Goal: Transaction & Acquisition: Download file/media

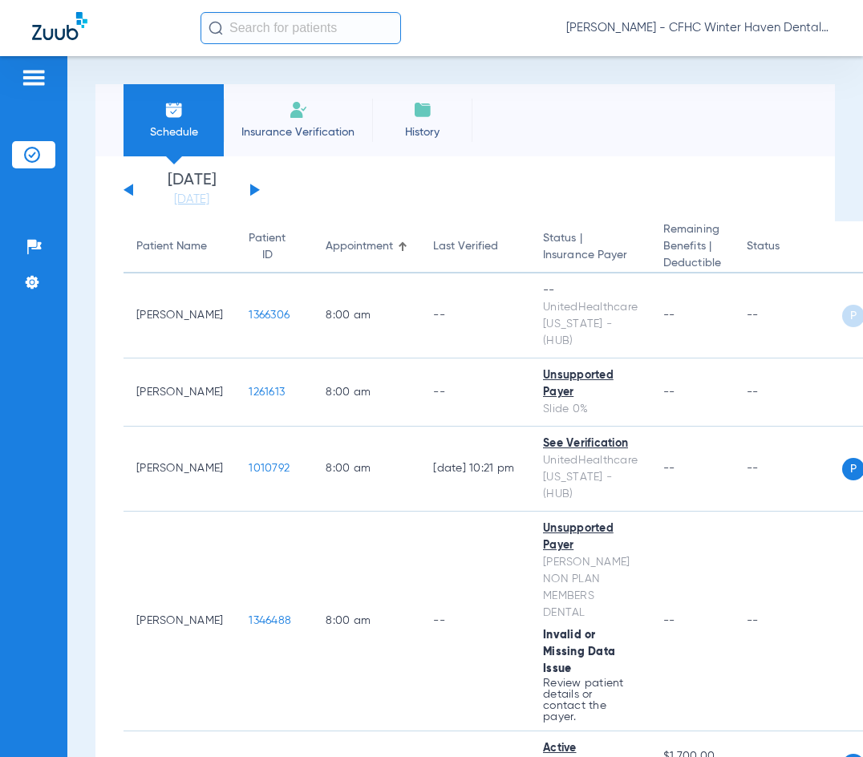
drag, startPoint x: 253, startPoint y: 189, endPoint x: 249, endPoint y: 197, distance: 9.0
click at [251, 186] on button at bounding box center [255, 190] width 10 height 12
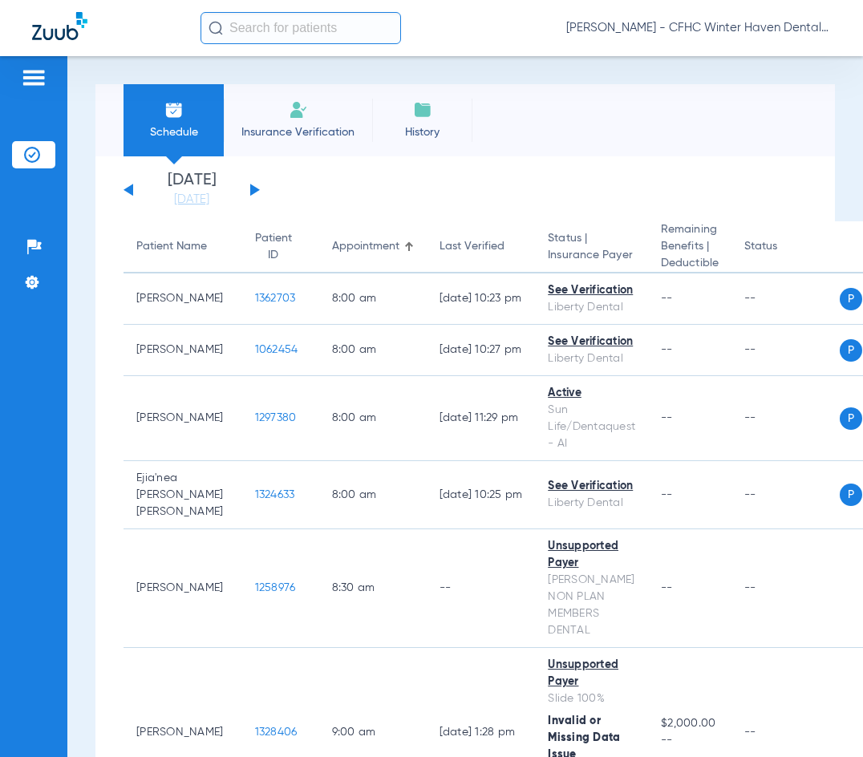
click at [511, 116] on div "Schedule Insurance Verification History Last Appt. Sync Time: [DATE] - 10:22 AM" at bounding box center [465, 120] width 740 height 72
click at [514, 103] on div "Schedule Insurance Verification History Last Appt. Sync Time: [DATE] - 10:22 AM" at bounding box center [465, 120] width 740 height 72
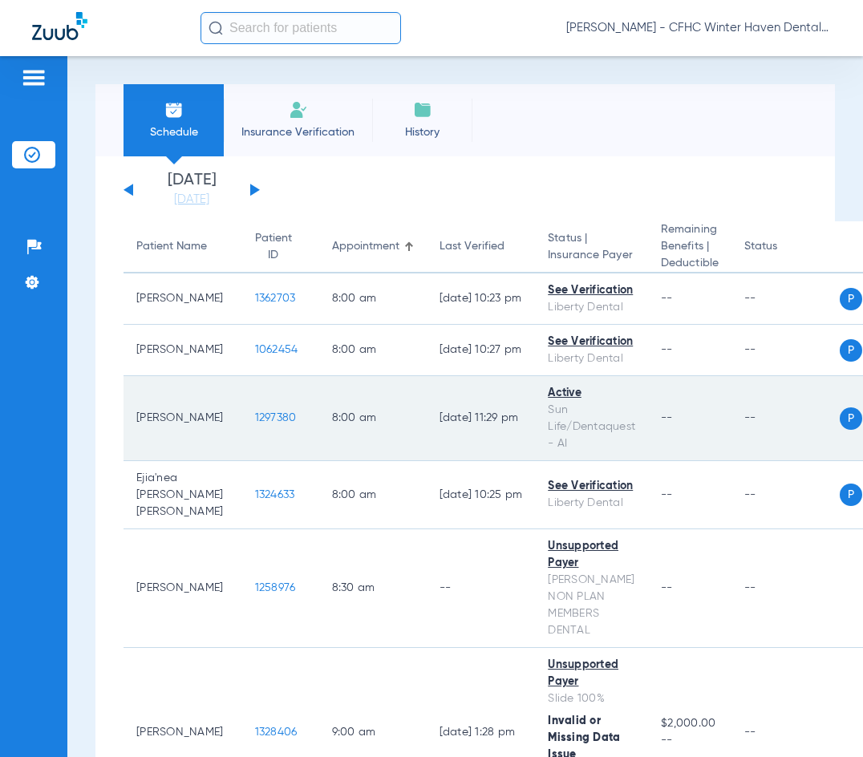
click at [255, 416] on span "1297380" at bounding box center [276, 417] width 42 height 11
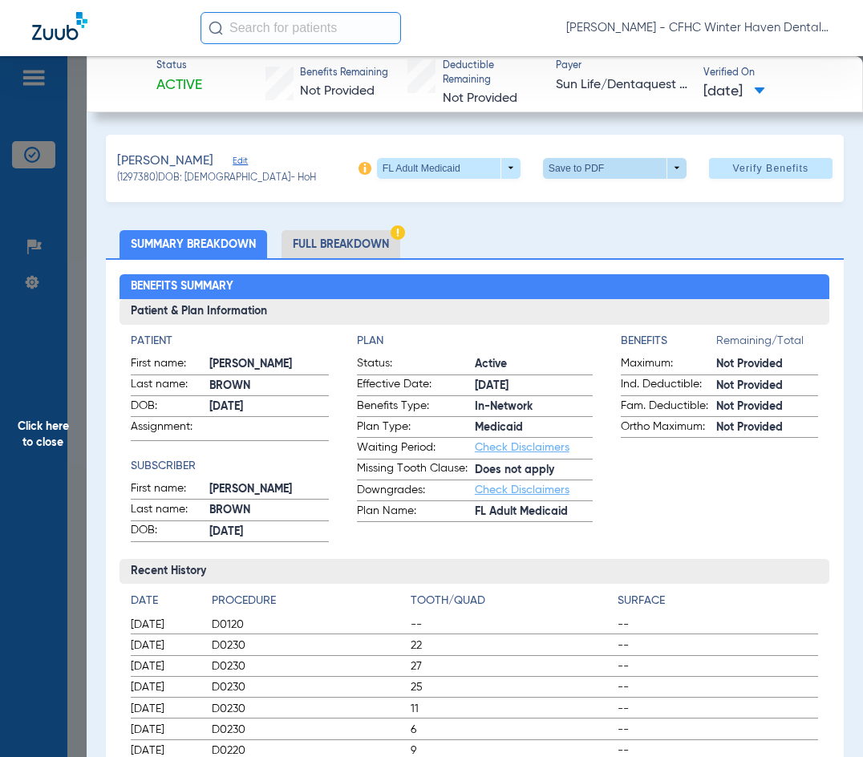
click at [576, 168] on span at bounding box center [615, 168] width 144 height 21
click at [580, 203] on span "Save to PDF" at bounding box center [608, 199] width 63 height 11
click at [38, 439] on span "Click here to close" at bounding box center [43, 434] width 87 height 757
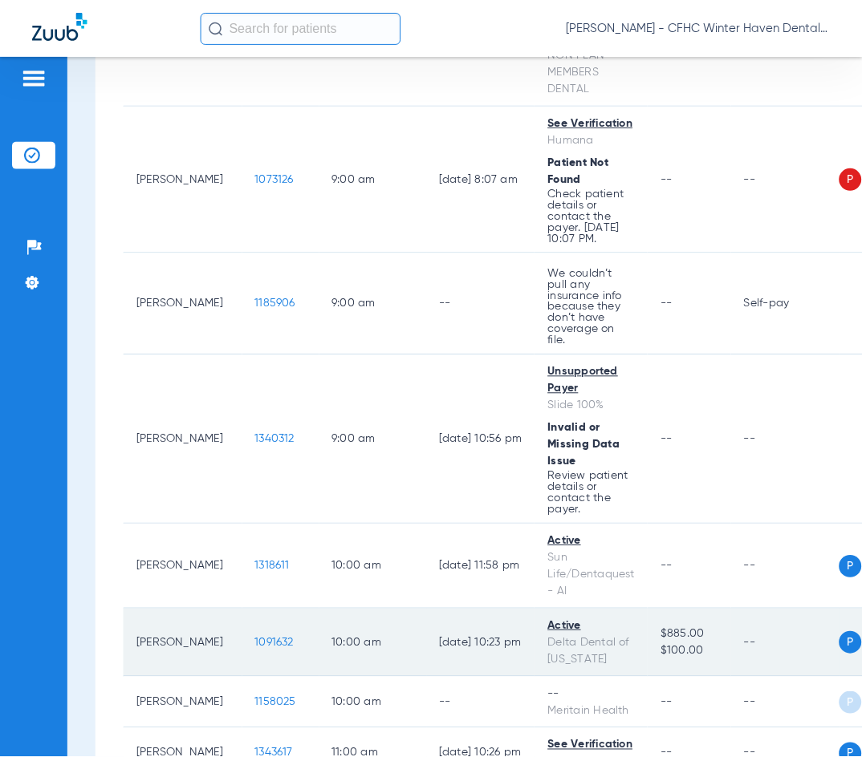
scroll to position [802, 0]
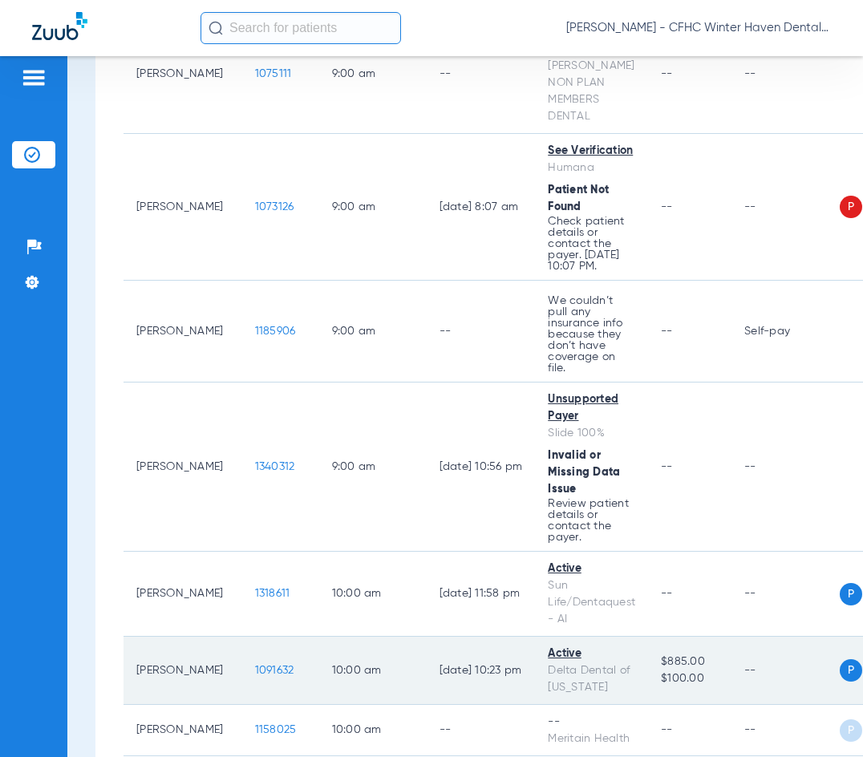
click at [255, 665] on span "1091632" at bounding box center [274, 670] width 39 height 11
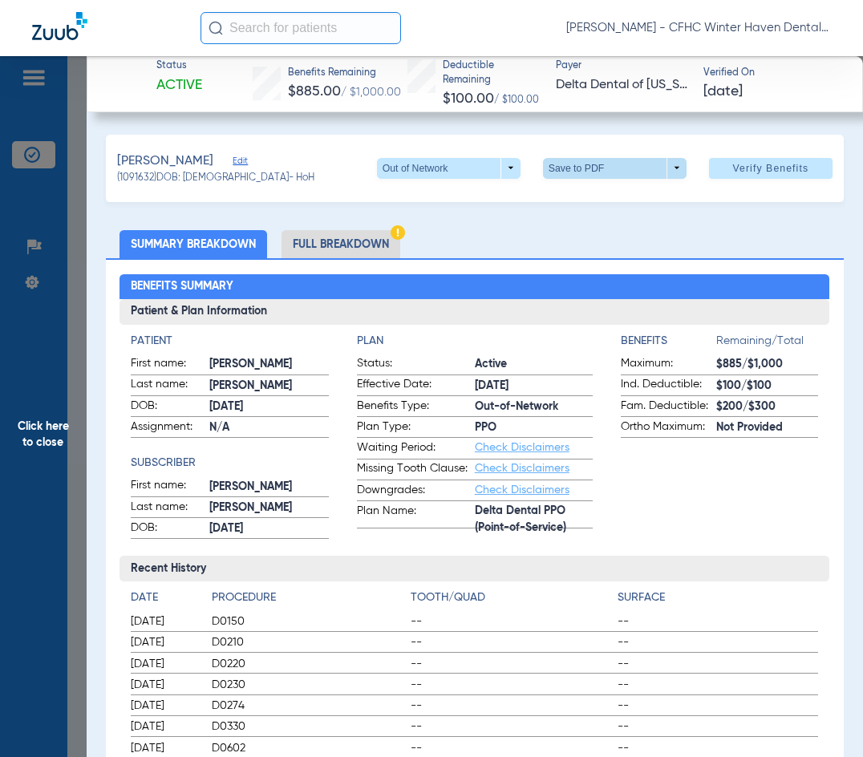
click at [557, 164] on span at bounding box center [615, 168] width 144 height 21
click at [588, 199] on span "Save to PDF" at bounding box center [608, 199] width 63 height 11
click at [34, 444] on span "Click here to close" at bounding box center [43, 434] width 86 height 757
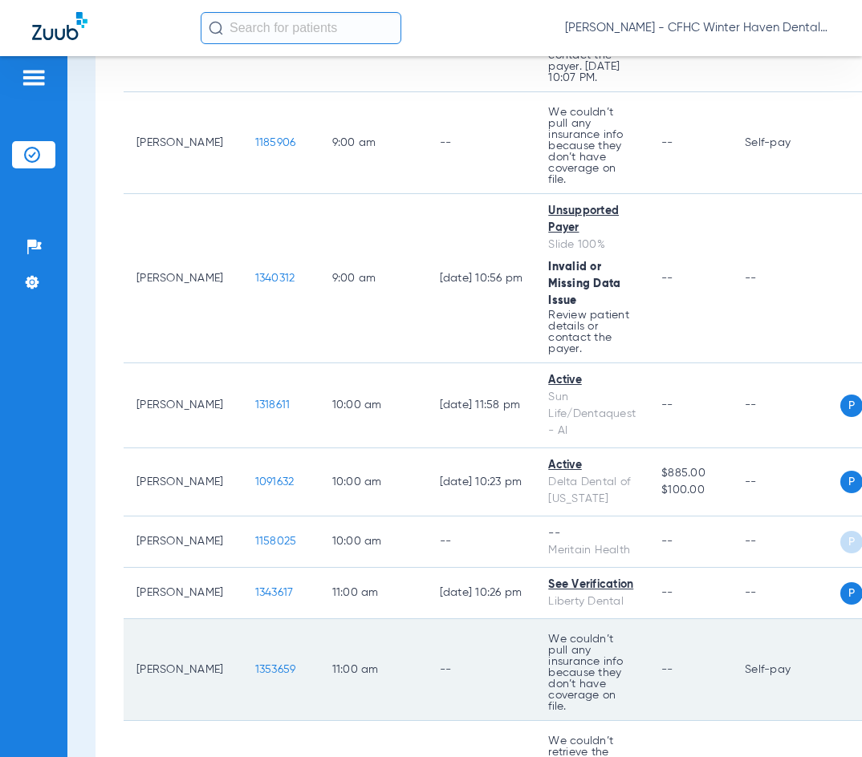
scroll to position [963, 0]
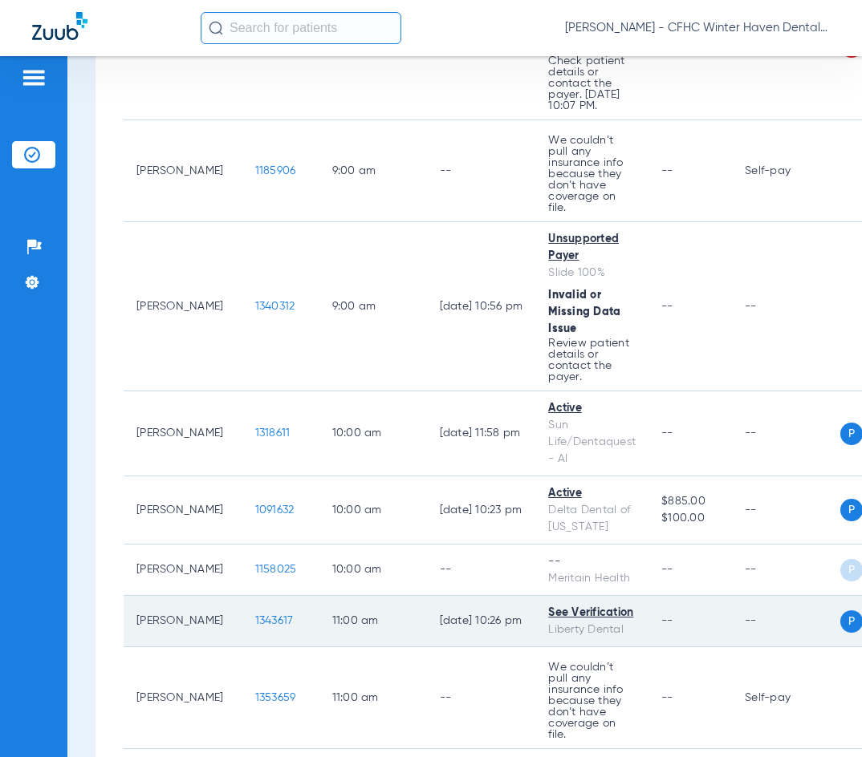
click at [255, 615] on span "1343617" at bounding box center [274, 620] width 39 height 11
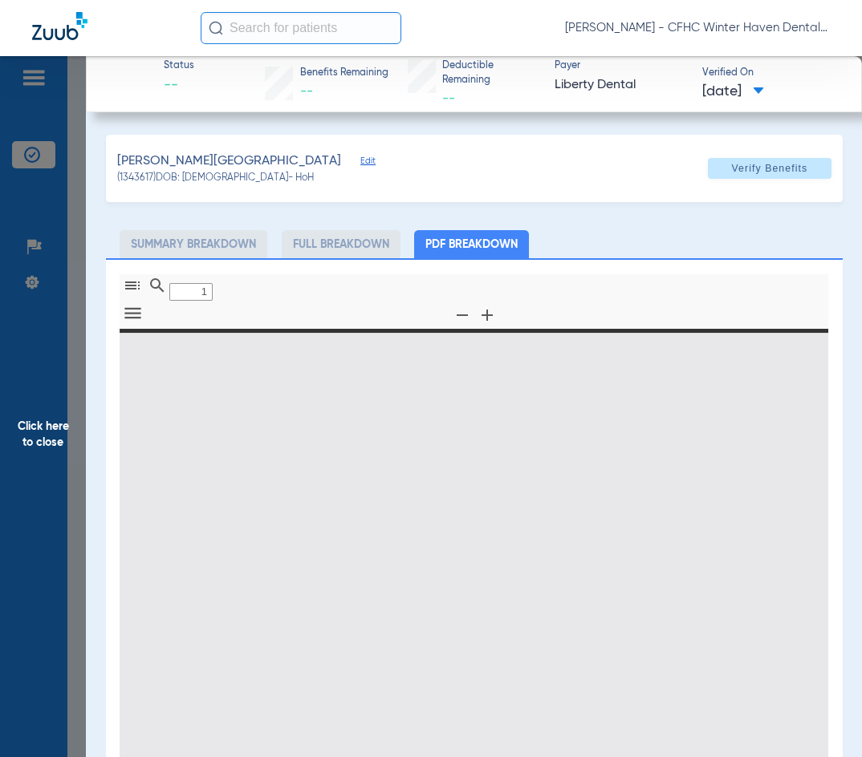
type input "0"
select select "page-width"
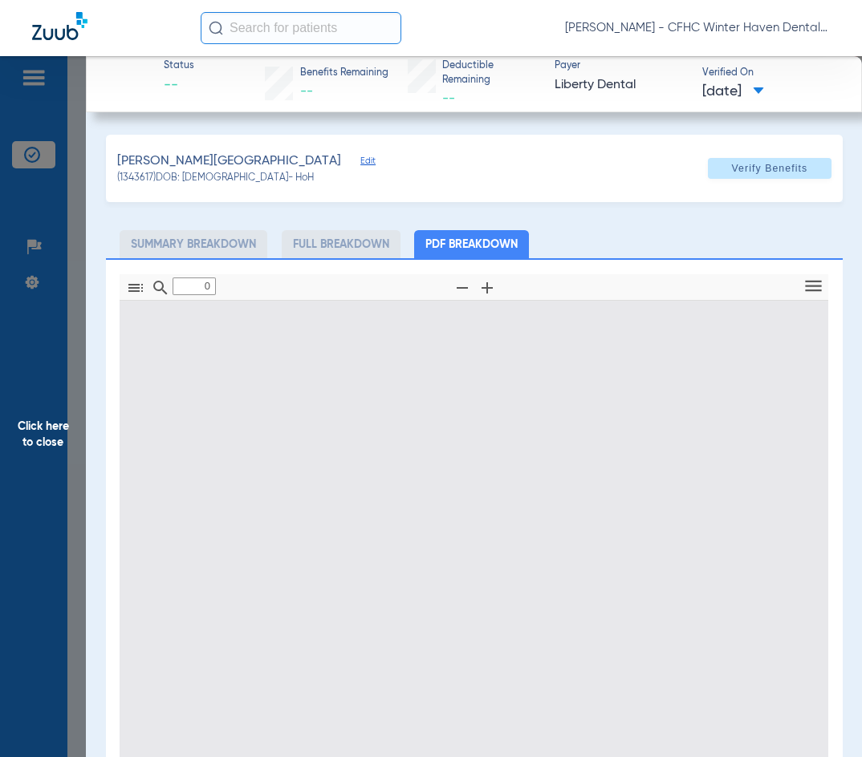
type input "1"
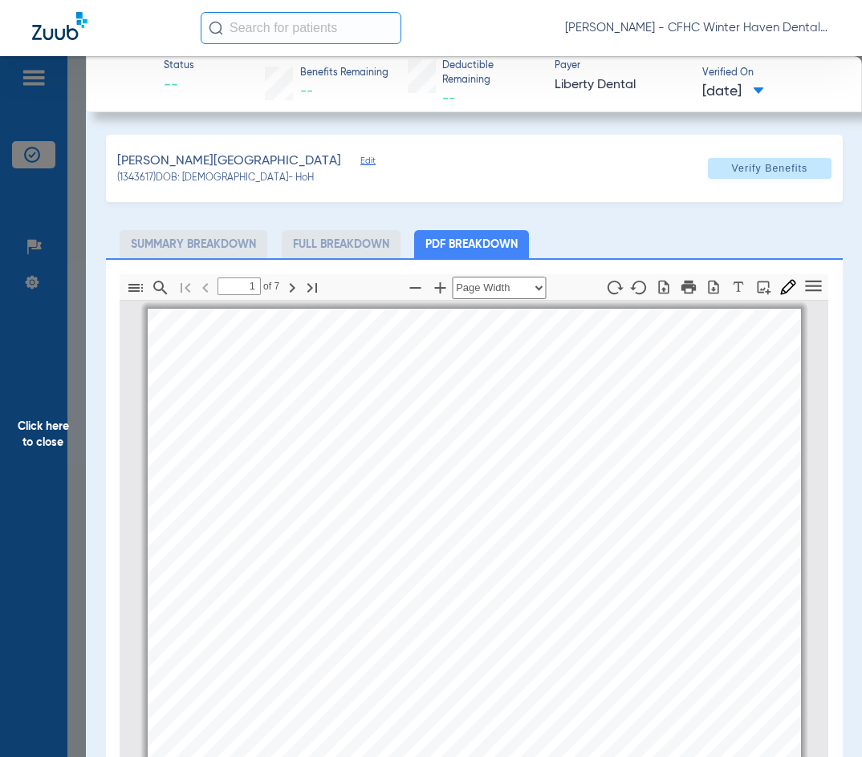
scroll to position [8, 0]
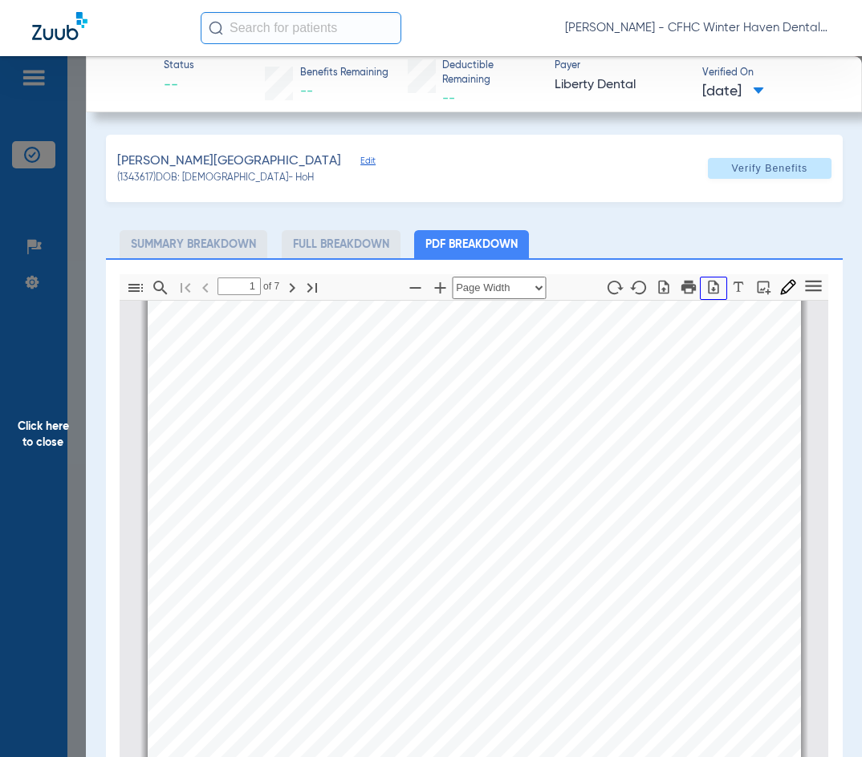
click at [705, 286] on icon "button" at bounding box center [713, 287] width 16 height 16
drag, startPoint x: 45, startPoint y: 434, endPoint x: 34, endPoint y: 424, distance: 14.8
click at [44, 433] on span "Click here to close" at bounding box center [43, 434] width 86 height 757
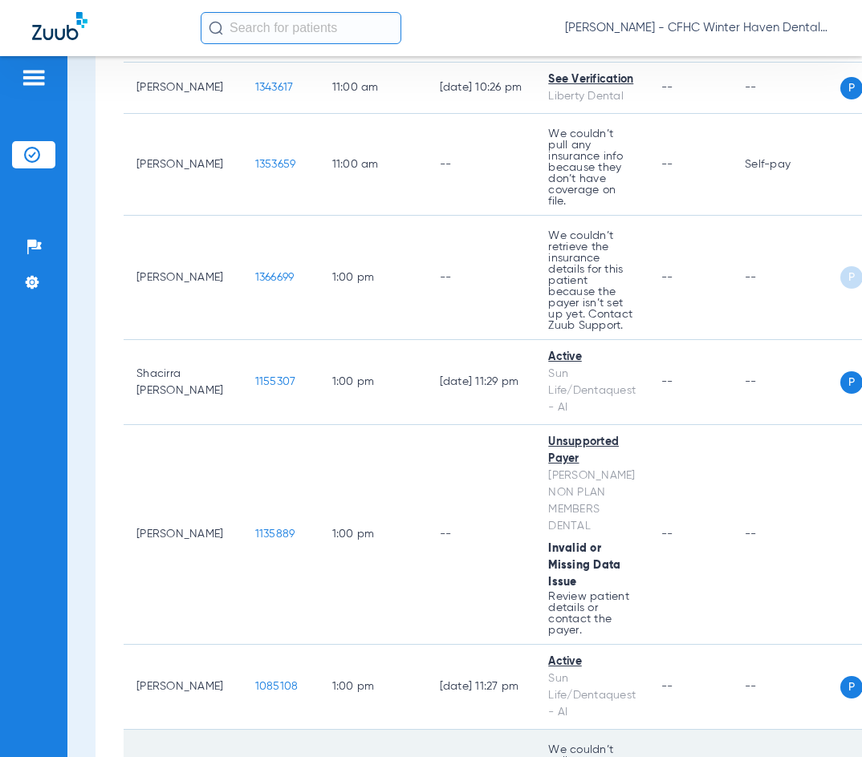
scroll to position [1524, 0]
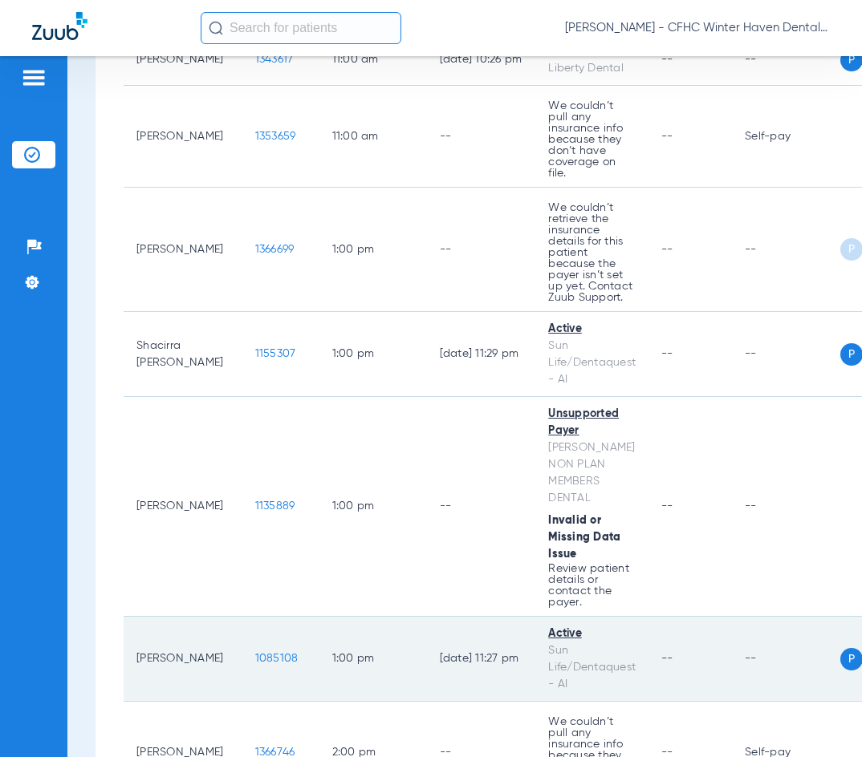
click at [255, 653] on span "1085108" at bounding box center [276, 658] width 43 height 11
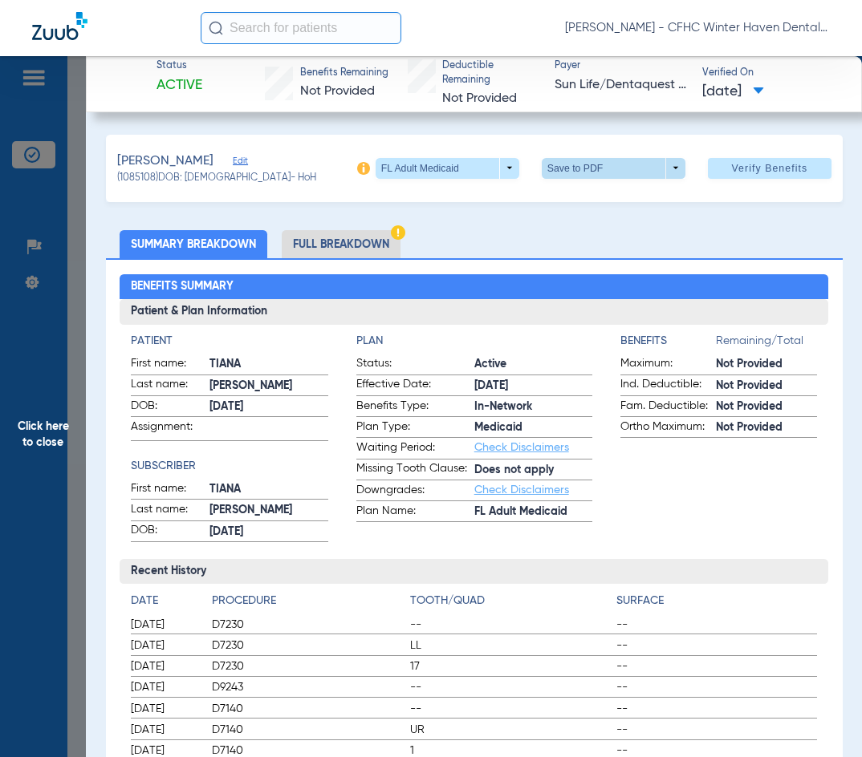
click at [564, 175] on span at bounding box center [614, 168] width 144 height 21
click at [586, 206] on button "insert_drive_file Save to PDF" at bounding box center [590, 200] width 121 height 32
click at [41, 424] on span "Click here to close" at bounding box center [43, 434] width 86 height 757
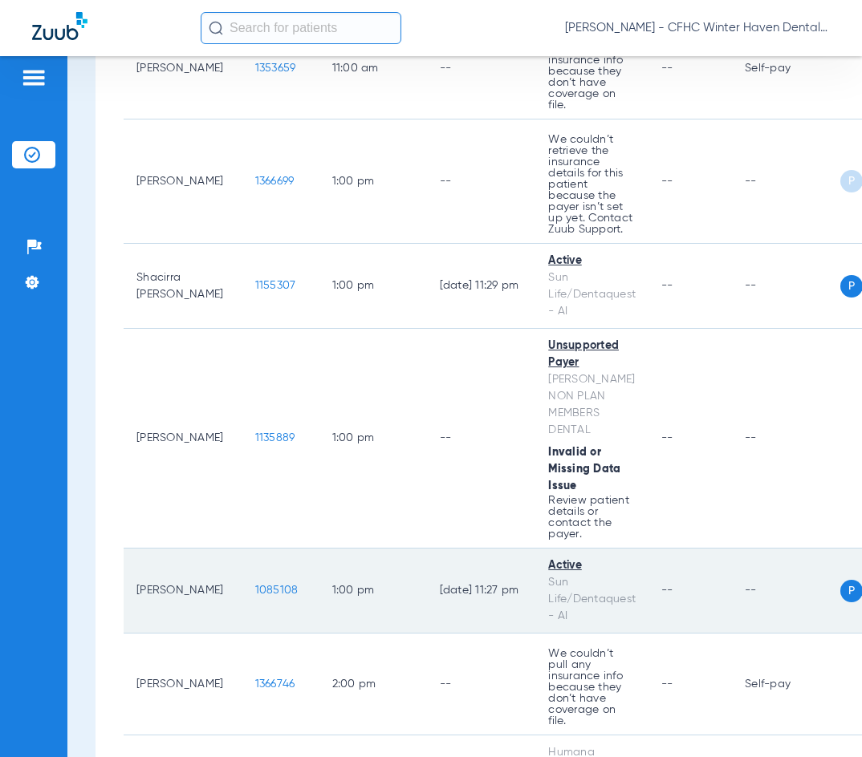
scroll to position [1605, 0]
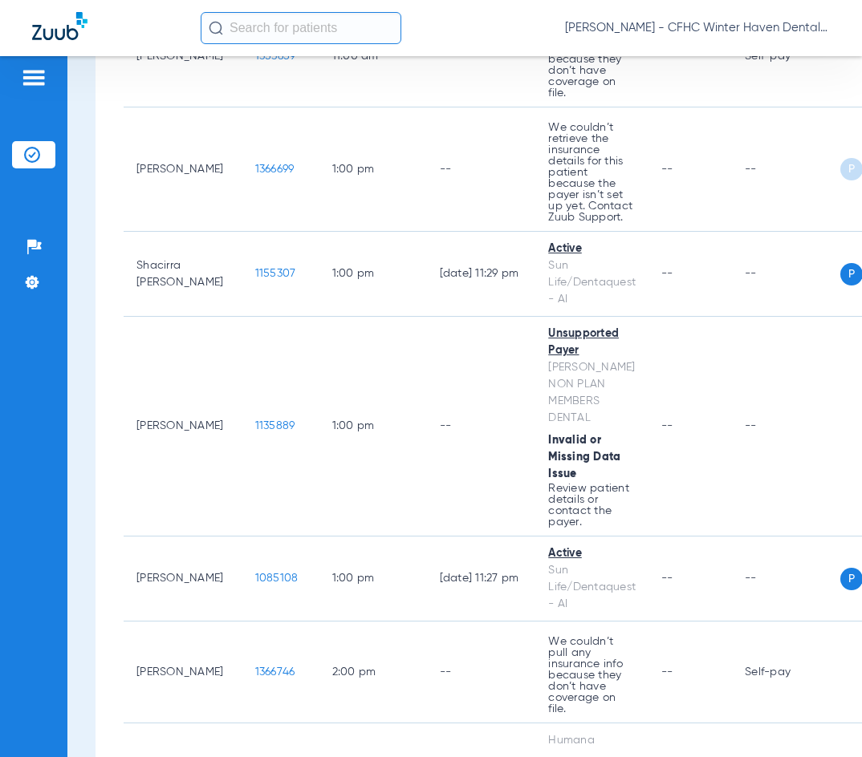
click at [81, 605] on div "Schedule Insurance Verification History Last Appt. Sync Time: [DATE] - 11:26 AM…" at bounding box center [464, 406] width 794 height 701
drag, startPoint x: 108, startPoint y: 653, endPoint x: 98, endPoint y: 647, distance: 11.6
click at [106, 653] on div "[DATE] [DATE] [DATE] [DATE] [DATE] [DATE] [DATE] [DATE] [DATE] [DATE] [DATE] [D…" at bounding box center [464, 63] width 738 height 3023
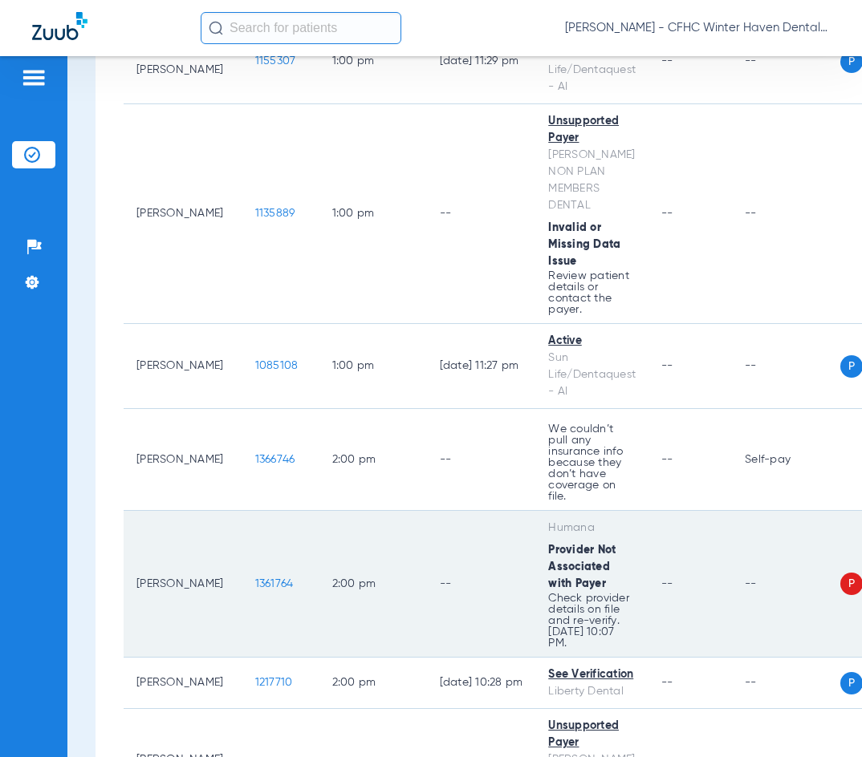
scroll to position [1845, 0]
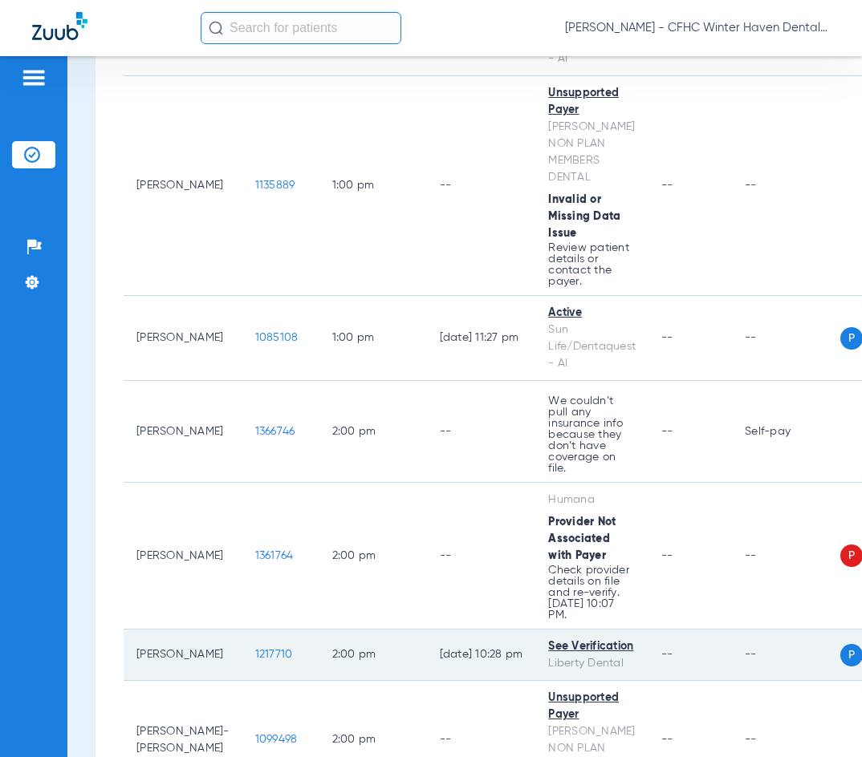
click at [255, 649] on span "1217710" at bounding box center [274, 654] width 38 height 11
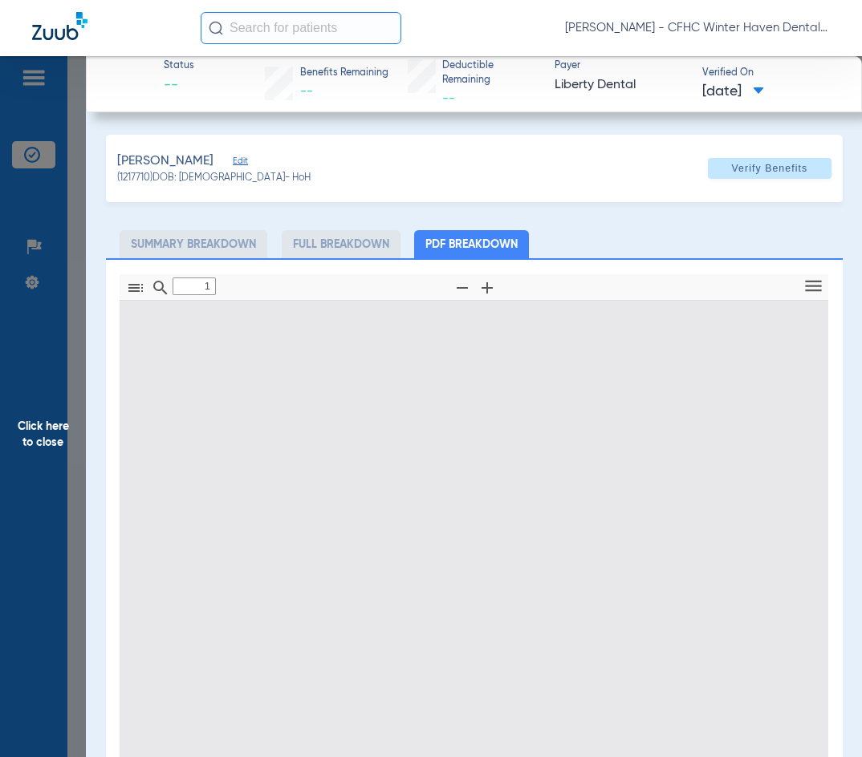
type input "0"
select select "page-width"
type input "1"
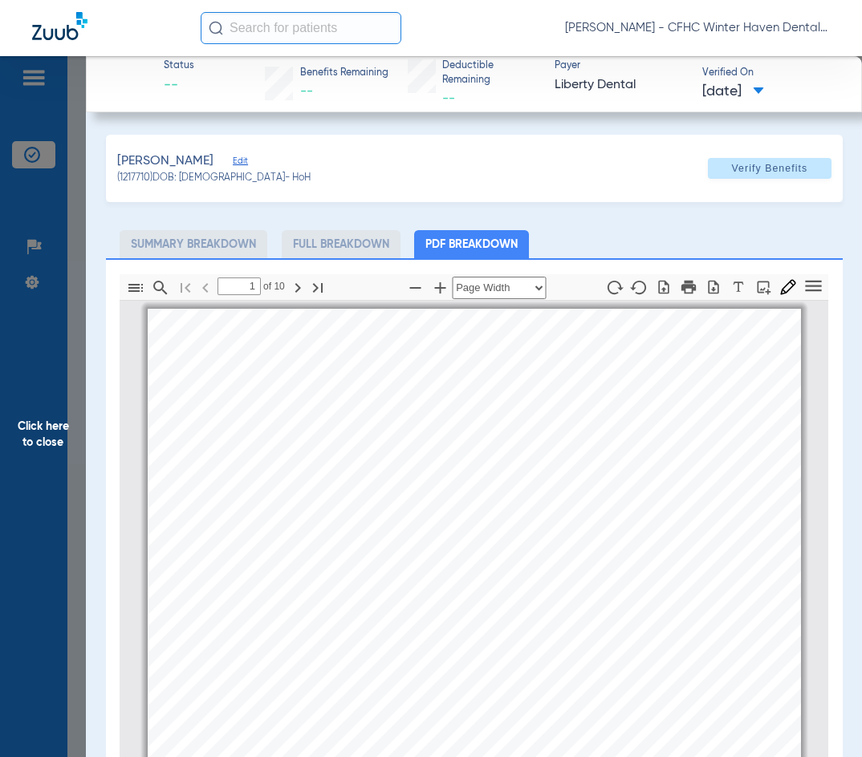
scroll to position [8, 0]
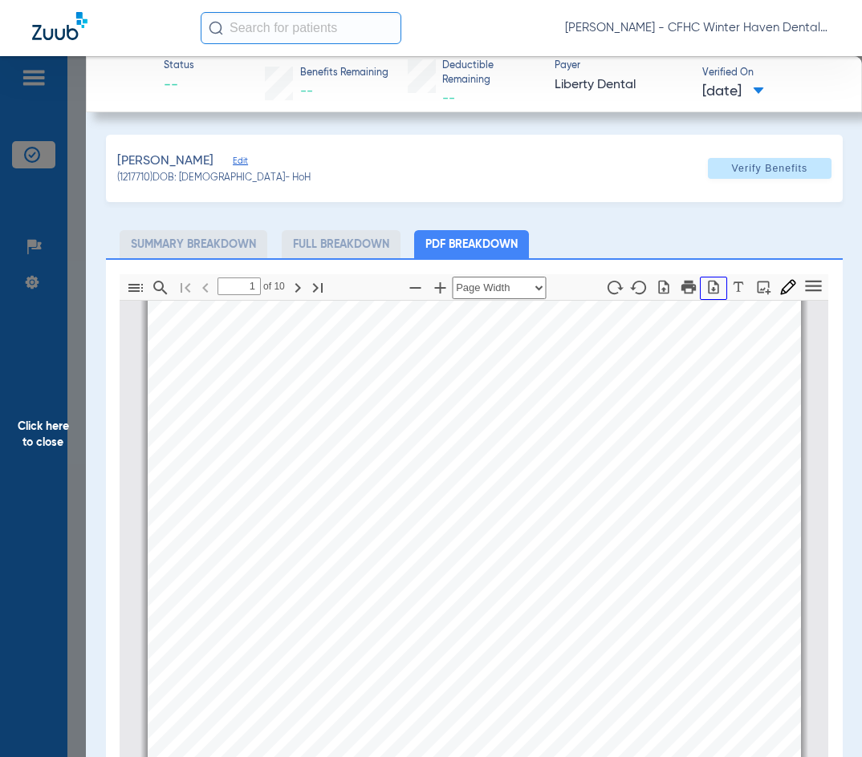
click at [705, 285] on icon "button" at bounding box center [713, 287] width 16 height 16
click at [30, 450] on span "Click here to close" at bounding box center [43, 434] width 86 height 757
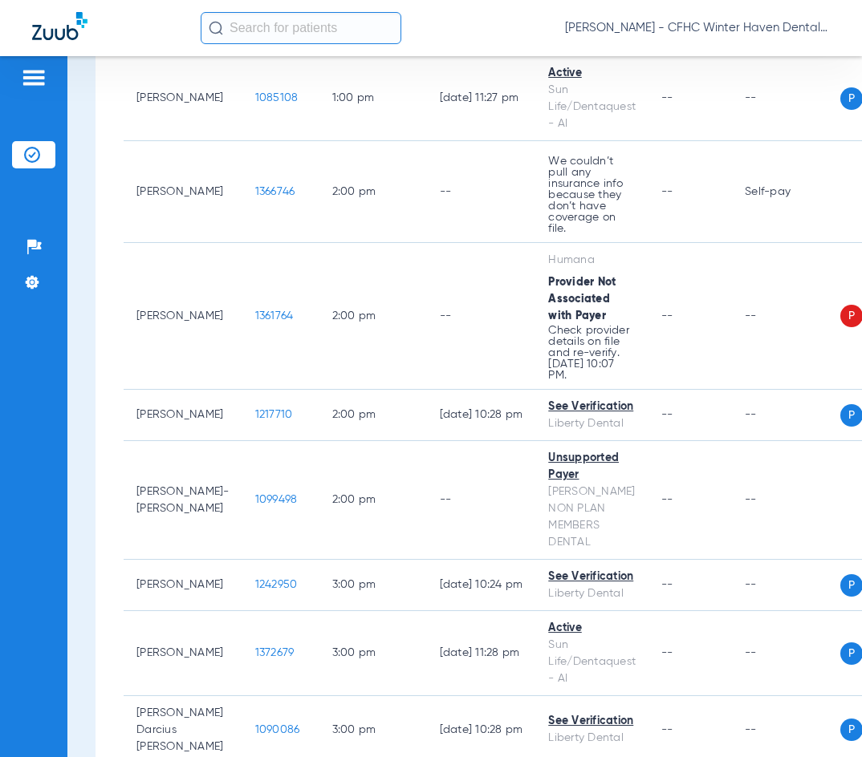
scroll to position [2086, 0]
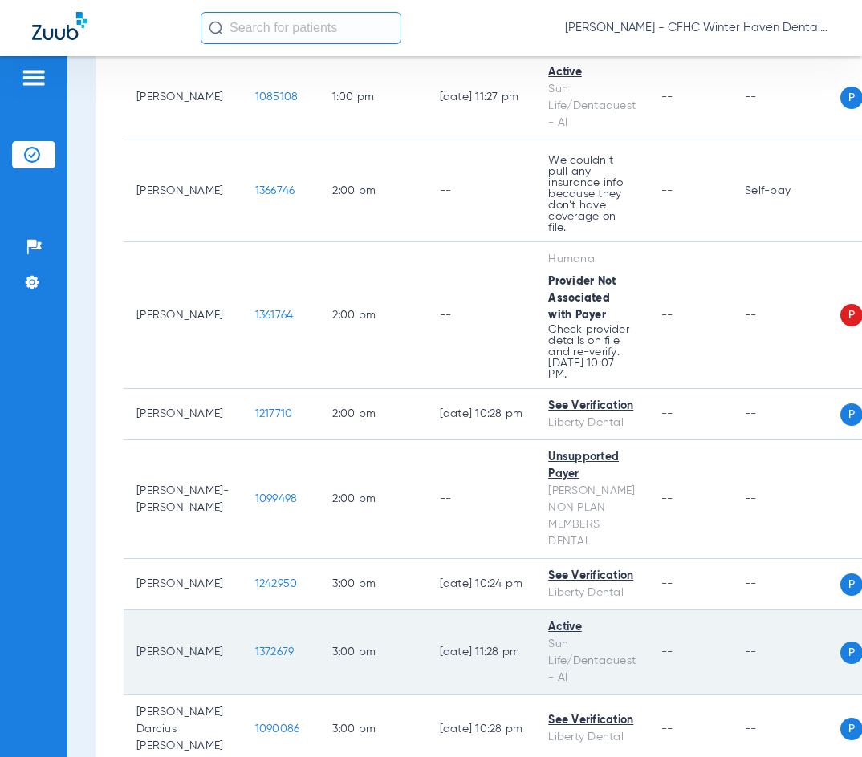
click at [255, 647] on span "1372679" at bounding box center [274, 652] width 39 height 11
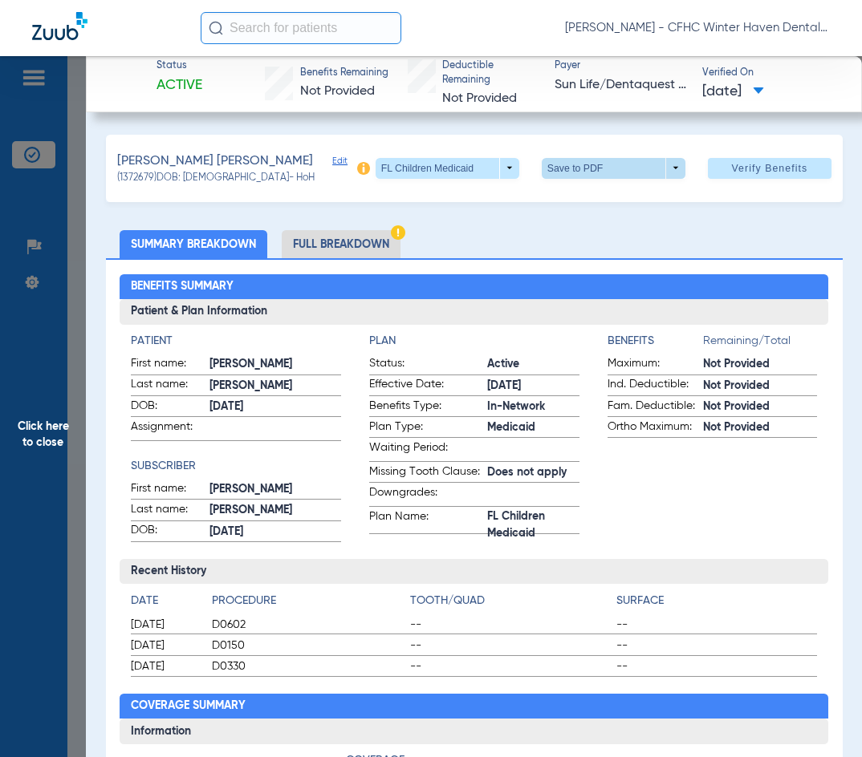
click at [598, 170] on span at bounding box center [613, 168] width 39 height 39
click at [586, 200] on span "Save to PDF" at bounding box center [606, 199] width 63 height 11
click at [39, 428] on span "Click here to close" at bounding box center [43, 434] width 86 height 757
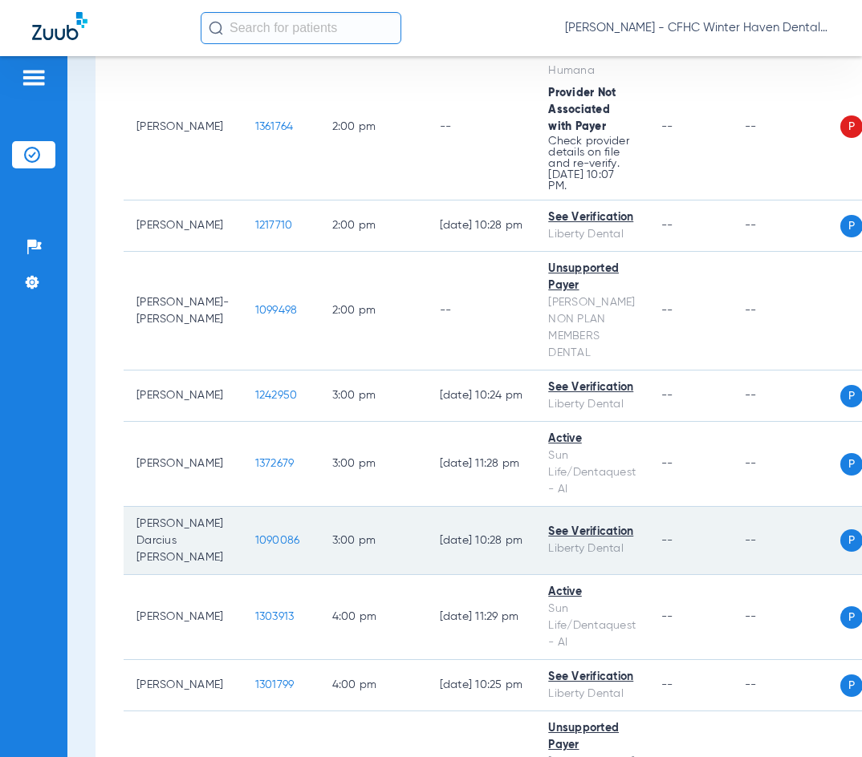
scroll to position [2327, 0]
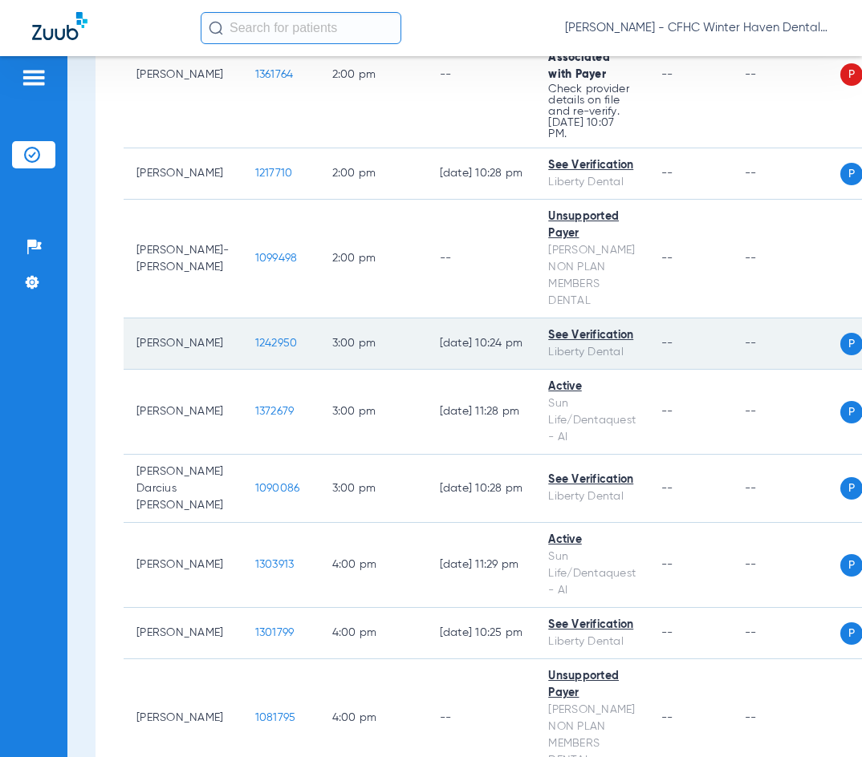
click at [255, 338] on span "1242950" at bounding box center [276, 343] width 43 height 11
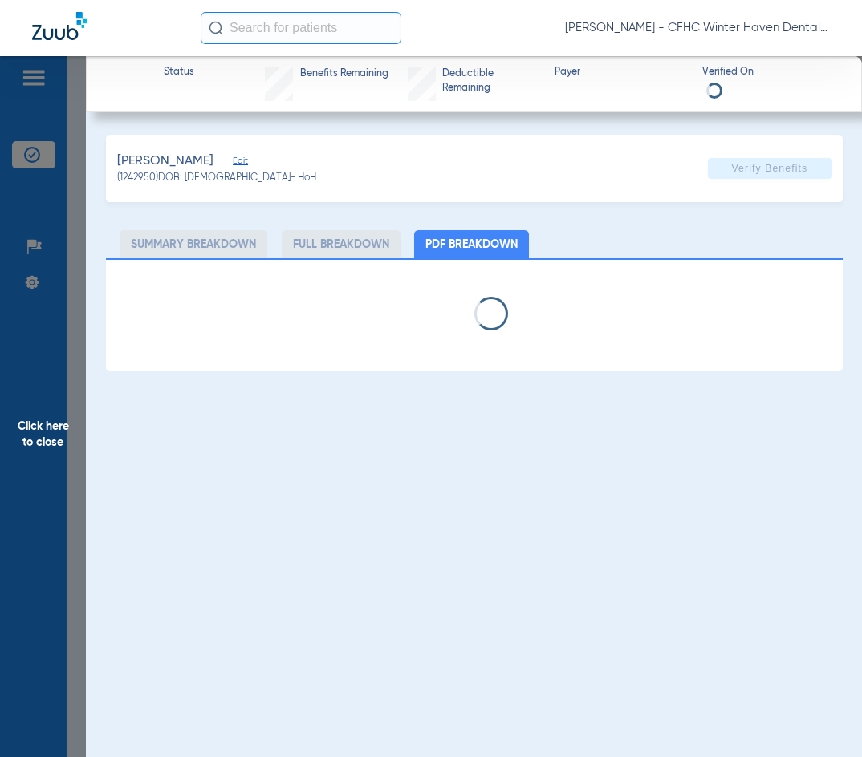
select select "page-width"
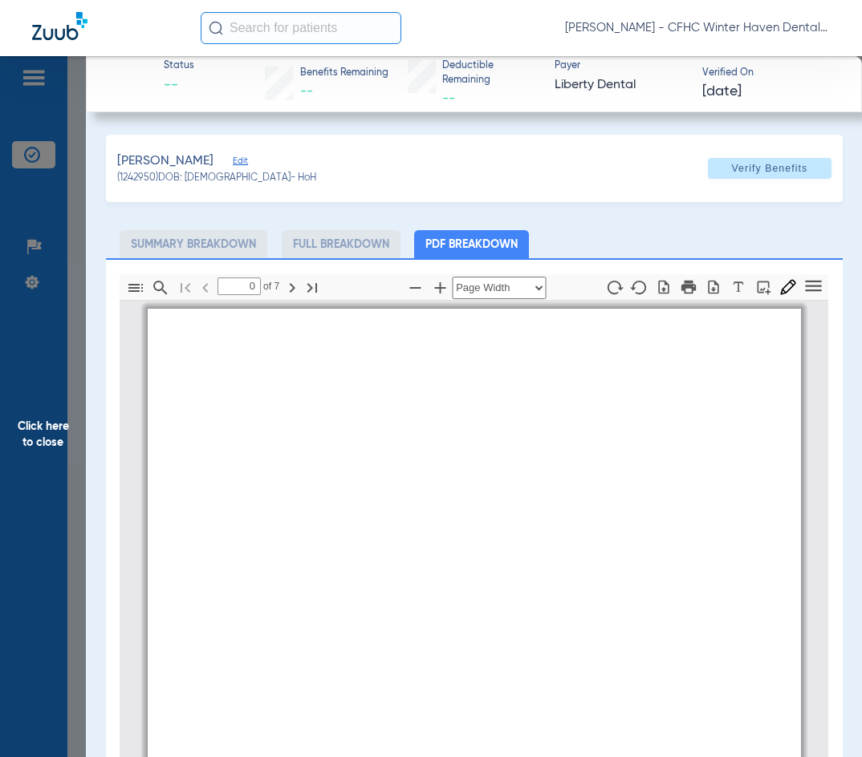
type input "1"
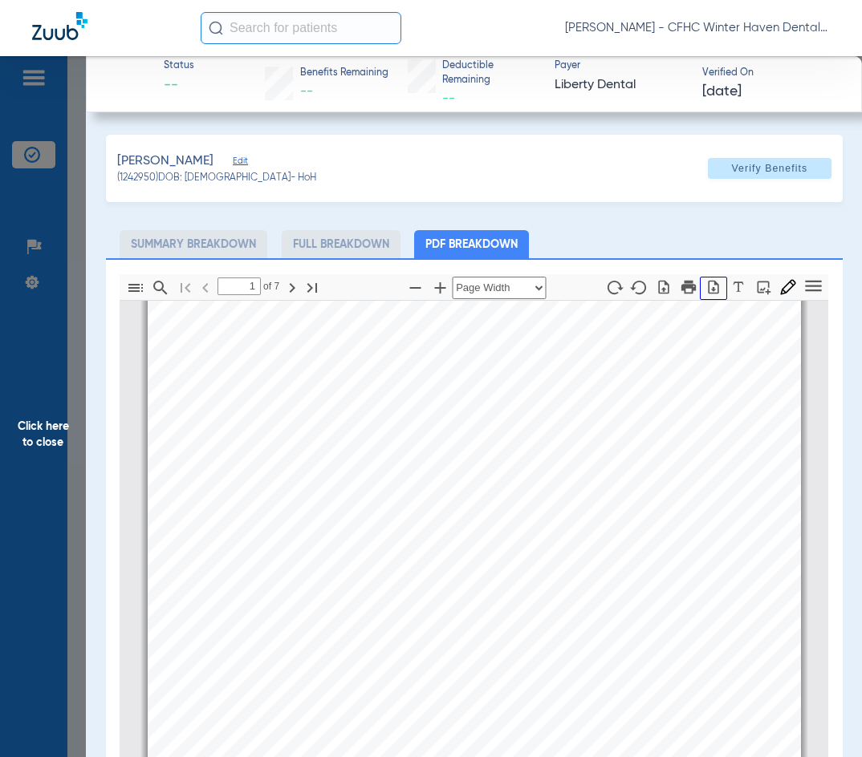
click at [708, 289] on icon "button" at bounding box center [713, 287] width 10 height 14
click at [34, 434] on span "Click here to close" at bounding box center [43, 434] width 86 height 757
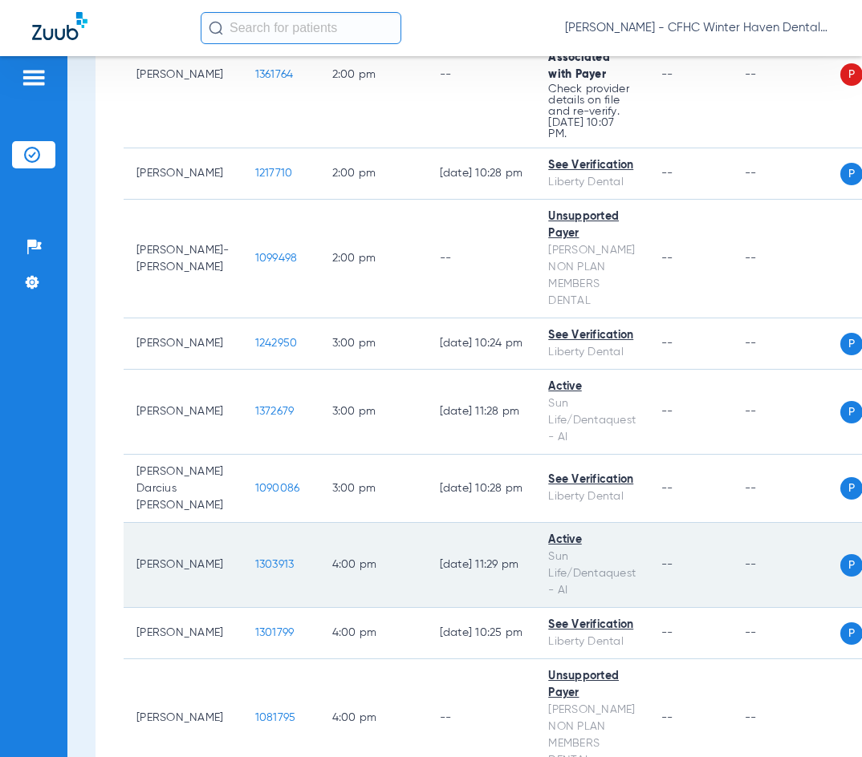
click at [242, 523] on td "1303913" at bounding box center [280, 565] width 77 height 85
click at [255, 559] on span "1303913" at bounding box center [274, 564] width 39 height 11
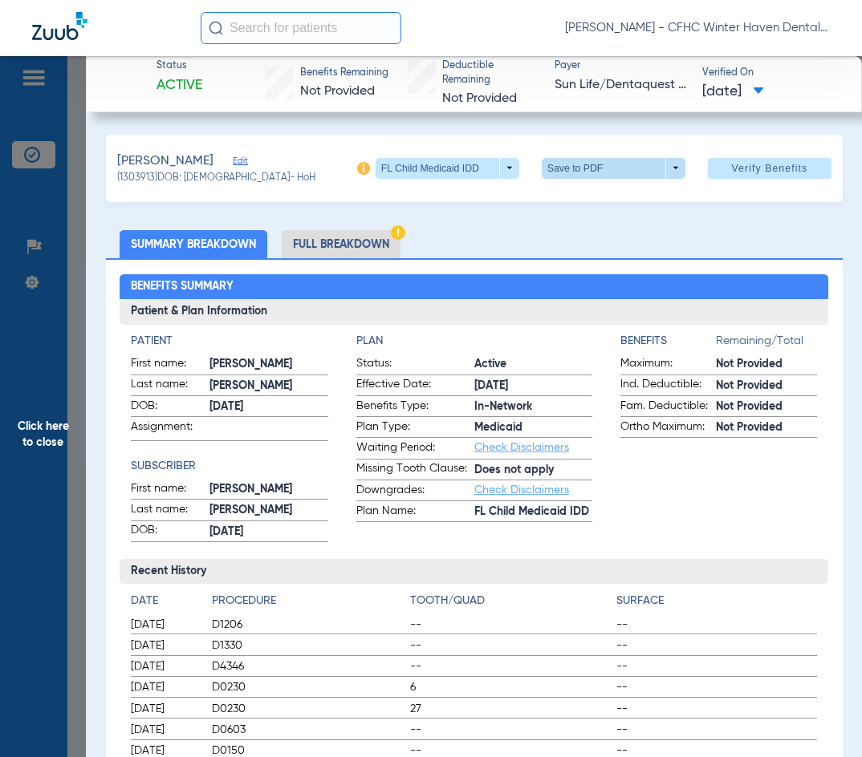
click at [576, 162] on span at bounding box center [614, 168] width 144 height 21
click at [601, 205] on span "Save to PDF" at bounding box center [606, 199] width 63 height 11
click at [45, 433] on span "Click here to close" at bounding box center [43, 434] width 86 height 757
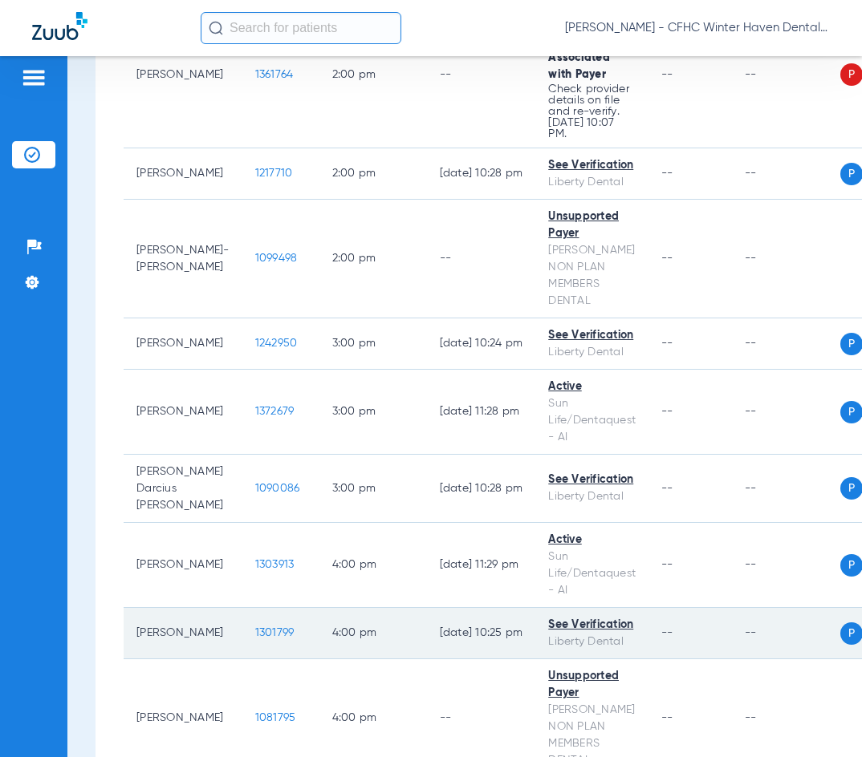
click at [255, 627] on span "1301799" at bounding box center [274, 632] width 39 height 11
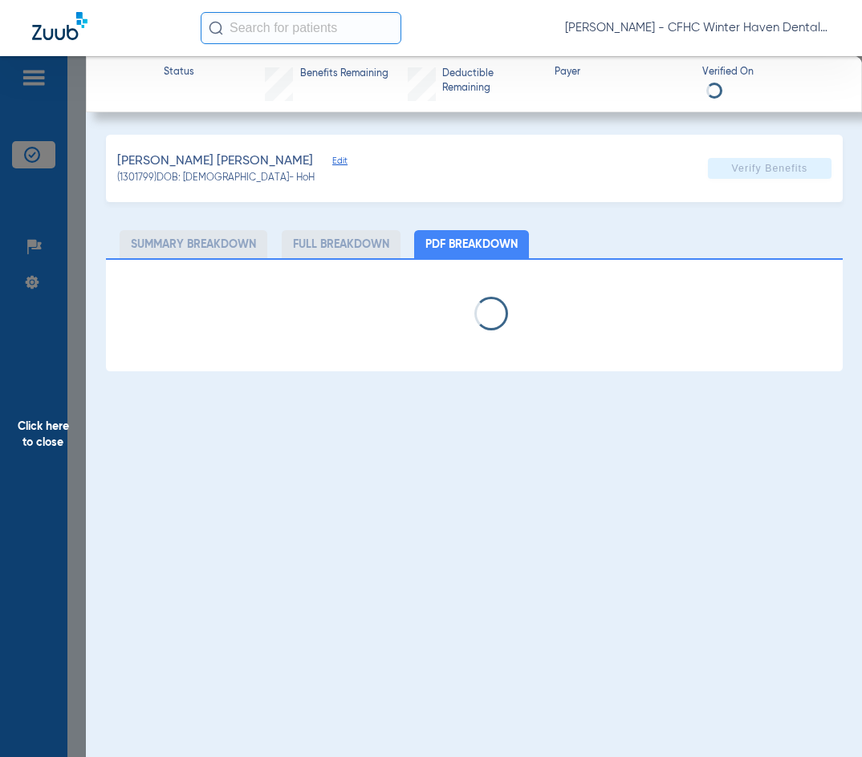
select select "page-width"
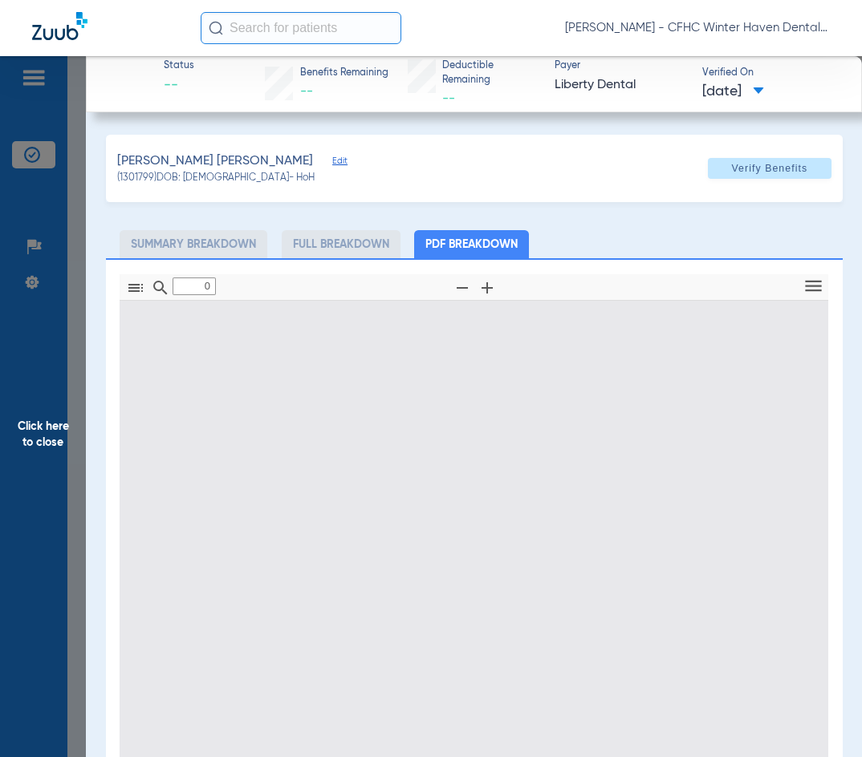
type input "1"
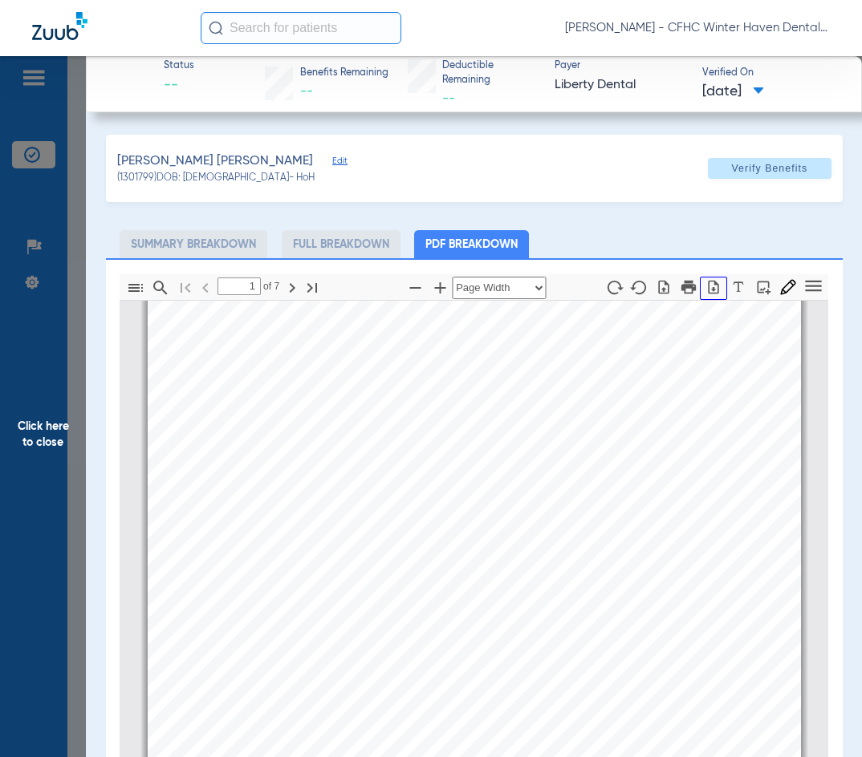
click at [704, 298] on button "button" at bounding box center [713, 288] width 27 height 23
